Goal: Use online tool/utility: Utilize a website feature to perform a specific function

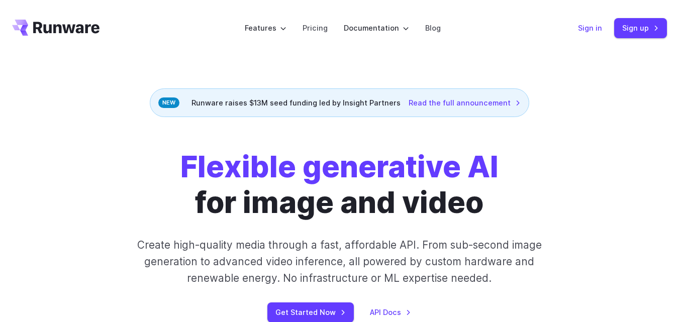
click at [586, 29] on link "Sign in" at bounding box center [590, 28] width 24 height 12
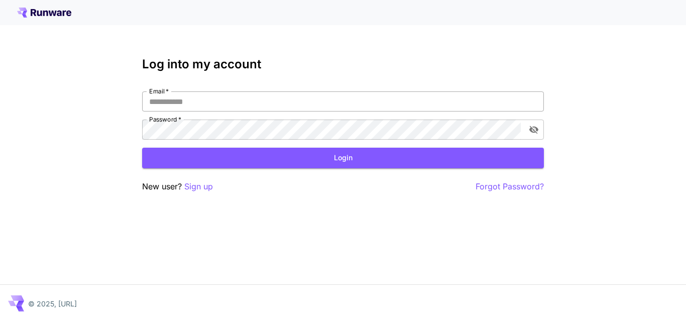
click at [163, 99] on input "Email   *" at bounding box center [343, 101] width 402 height 20
type input "**********"
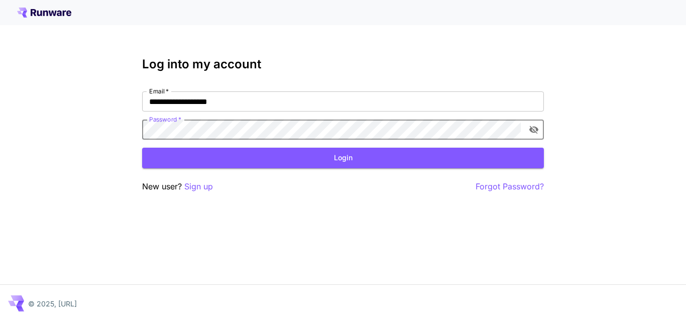
click button "Login" at bounding box center [343, 158] width 402 height 21
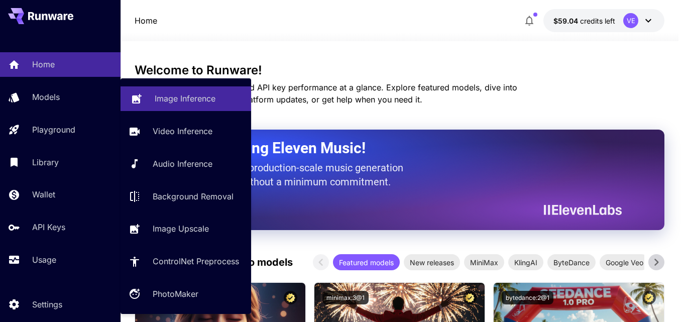
click at [182, 99] on p "Image Inference" at bounding box center [185, 98] width 61 height 12
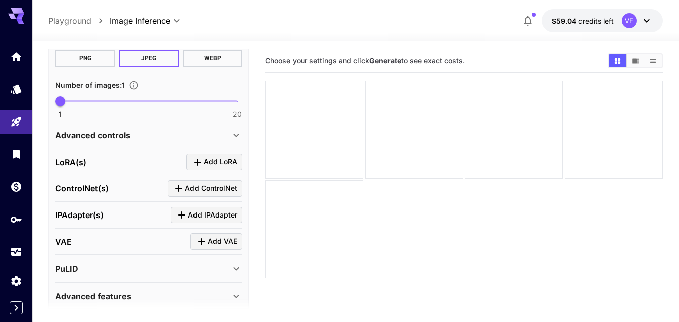
scroll to position [302, 0]
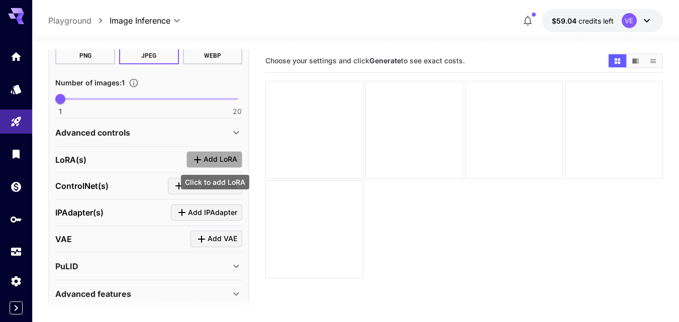
click at [230, 157] on span "Add LoRA" at bounding box center [221, 159] width 34 height 13
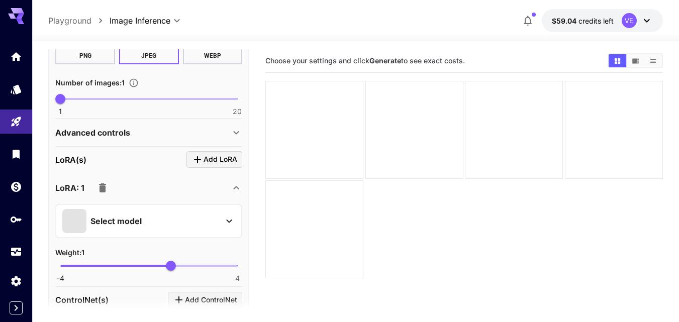
click at [125, 224] on p "Select model" at bounding box center [115, 221] width 51 height 12
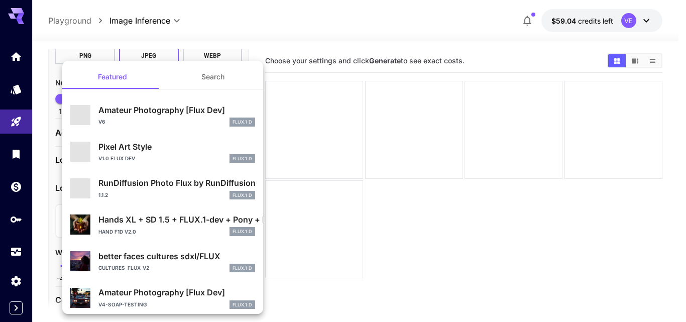
click at [231, 75] on button "Search" at bounding box center [213, 77] width 101 height 24
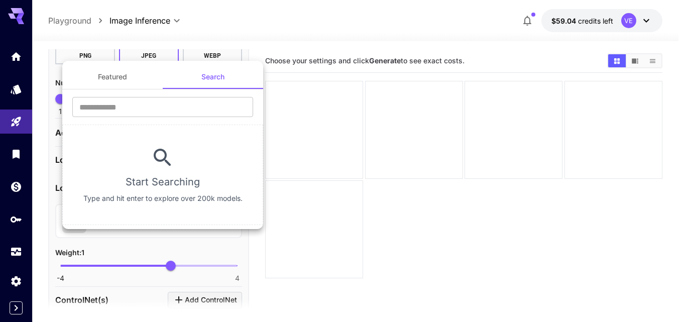
click at [109, 114] on input "text" at bounding box center [162, 107] width 181 height 20
type input "******"
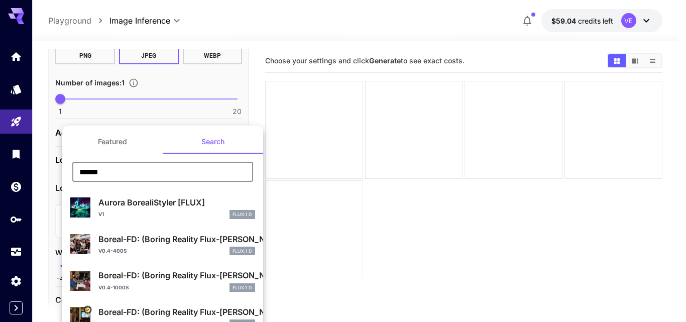
click at [125, 309] on p "Boreal-FD: (Boring Reality Flux-Dev LoRA)" at bounding box center [176, 312] width 157 height 12
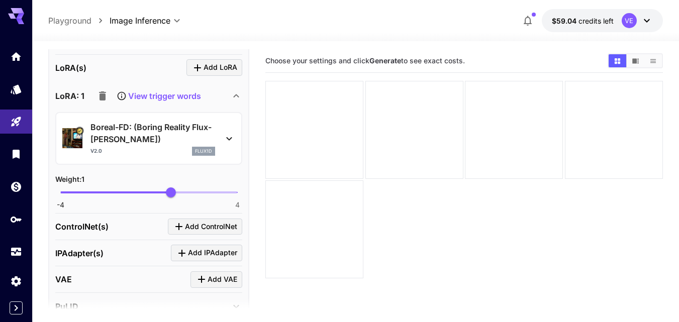
scroll to position [472, 0]
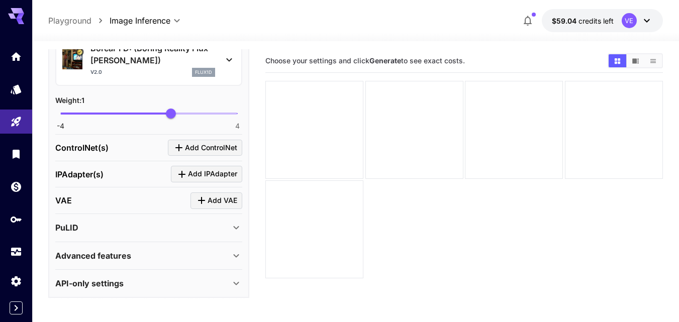
click at [157, 114] on span "-4 4 1" at bounding box center [148, 113] width 177 height 15
type input "***"
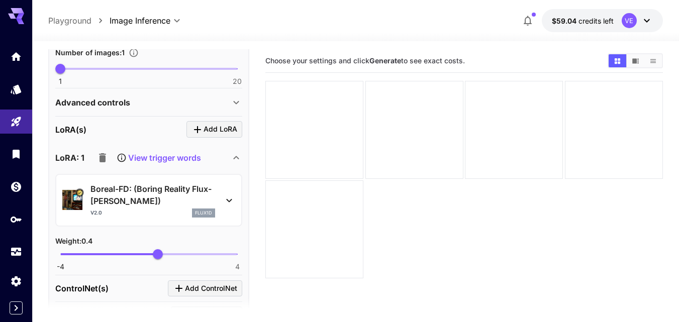
scroll to position [271, 0]
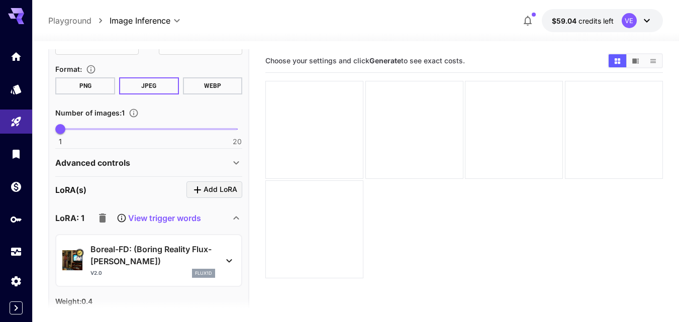
click at [94, 128] on span at bounding box center [148, 129] width 177 height 2
type input "*"
